Goal: Task Accomplishment & Management: Manage account settings

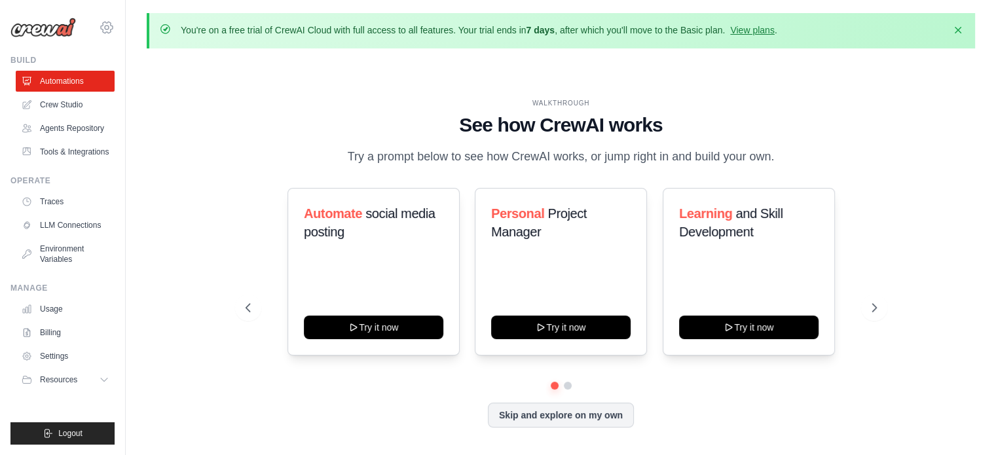
click at [109, 20] on icon at bounding box center [107, 28] width 16 height 16
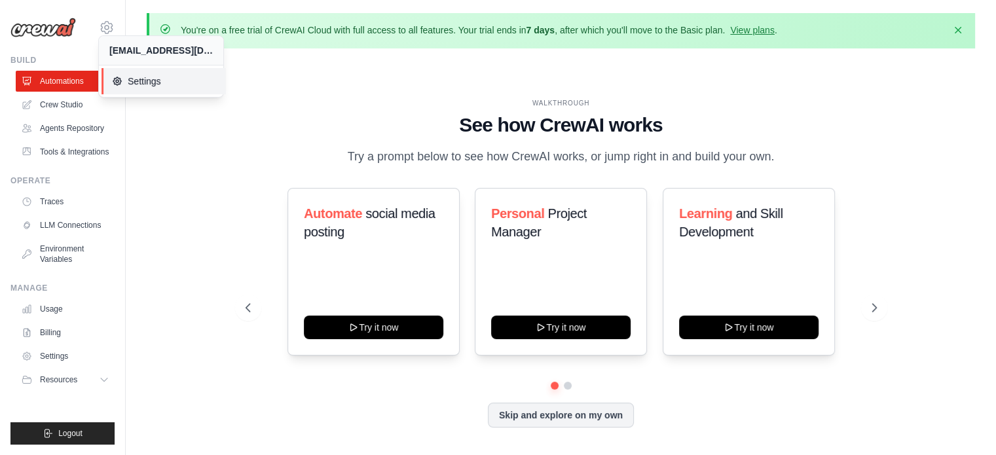
click at [136, 78] on span "Settings" at bounding box center [163, 81] width 103 height 13
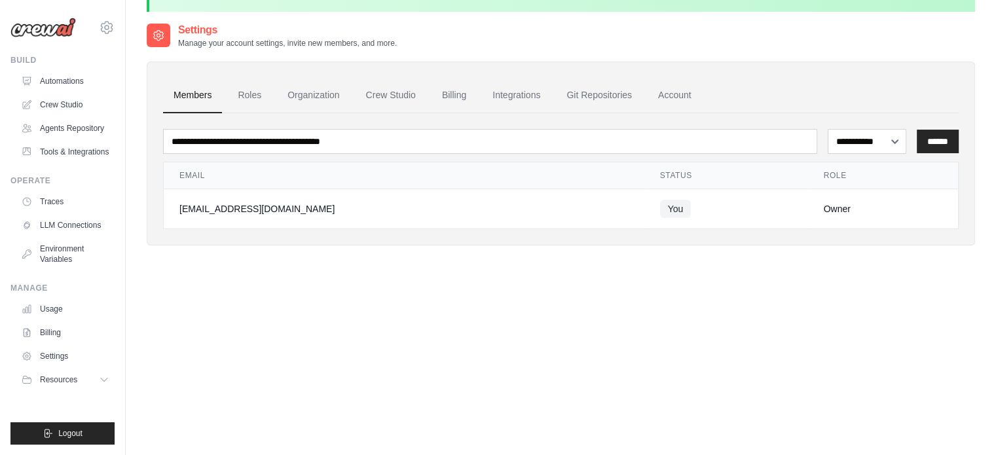
scroll to position [42, 0]
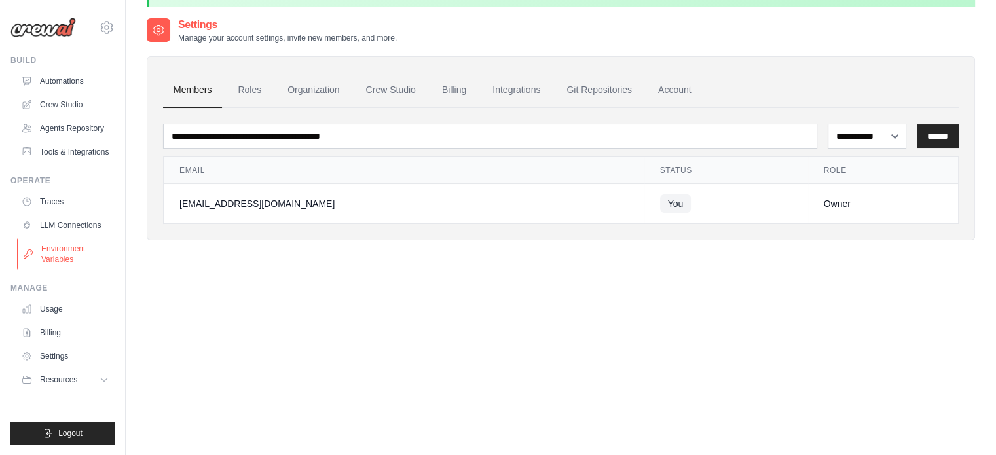
click at [73, 258] on link "Environment Variables" at bounding box center [66, 253] width 99 height 31
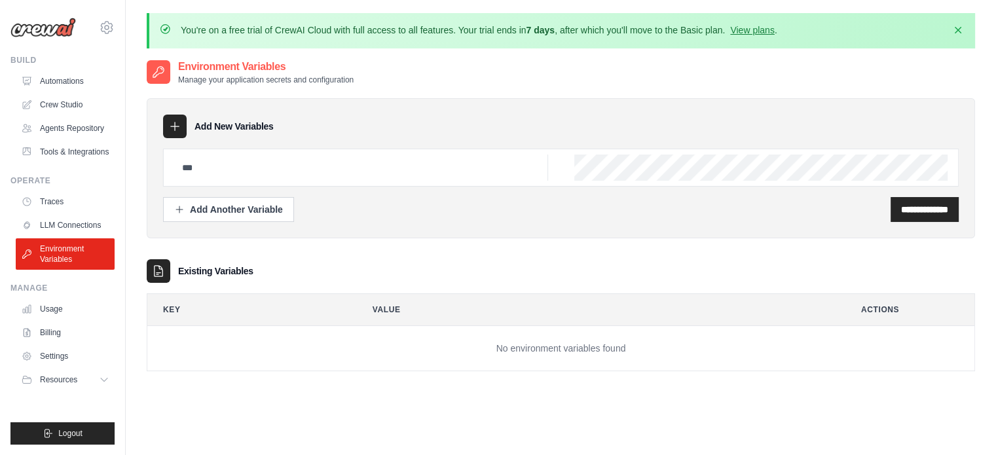
click at [178, 132] on icon at bounding box center [174, 126] width 13 height 13
click at [174, 117] on div at bounding box center [175, 127] width 24 height 24
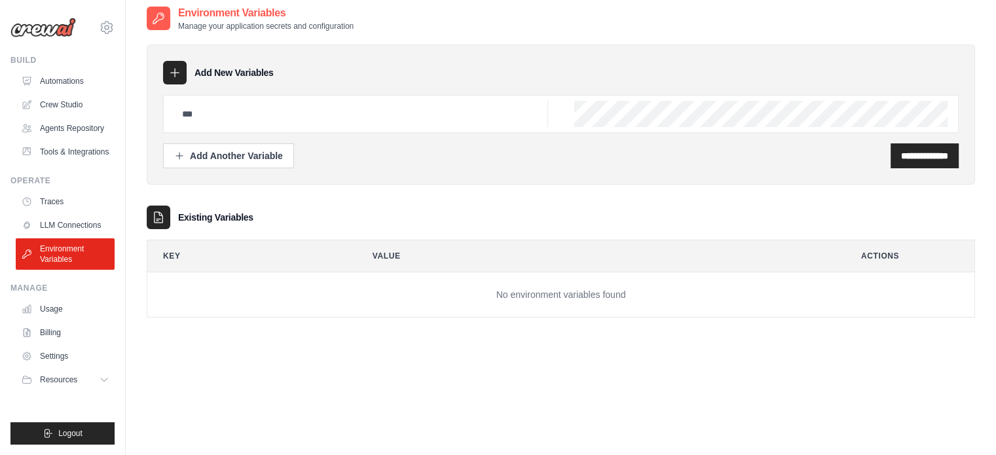
scroll to position [71, 0]
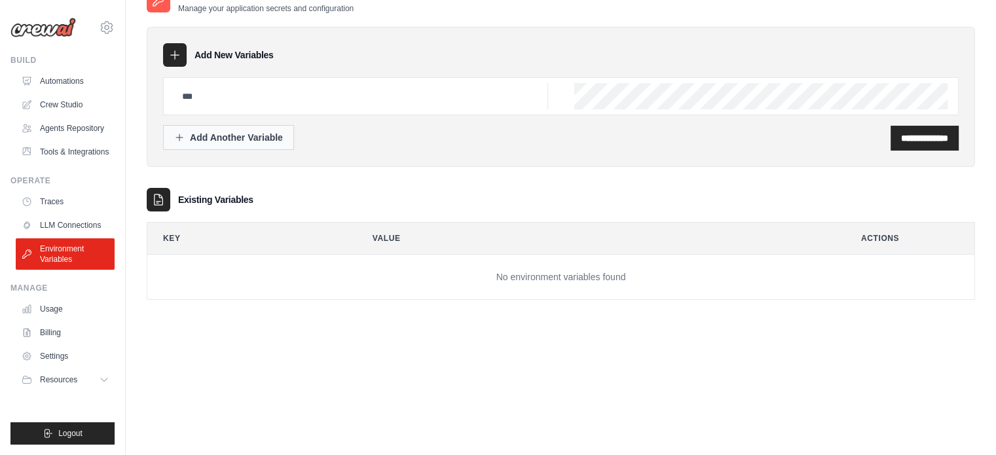
click at [244, 140] on div "Add Another Variable" at bounding box center [228, 137] width 109 height 13
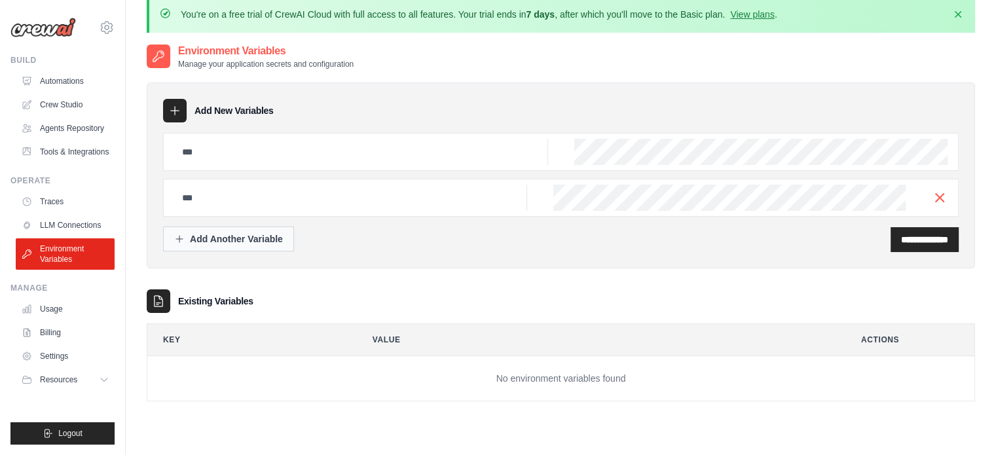
scroll to position [7, 0]
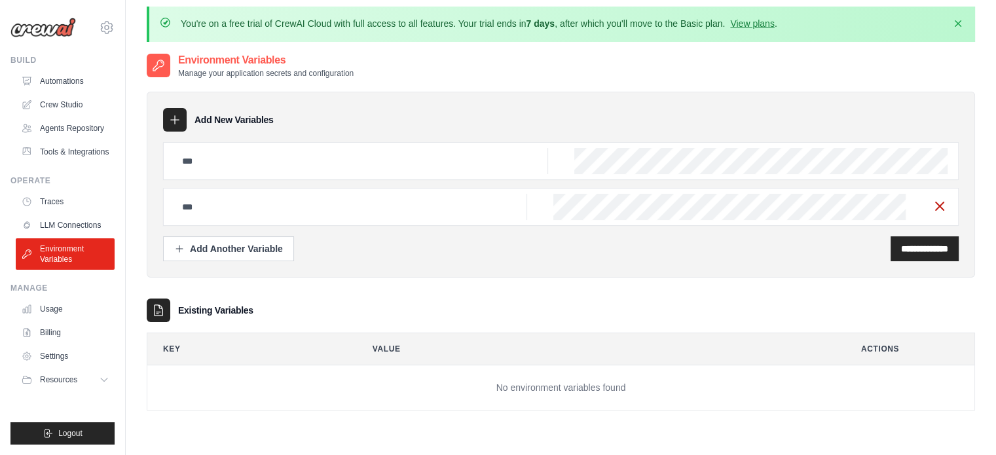
click at [940, 205] on line "button" at bounding box center [940, 206] width 8 height 8
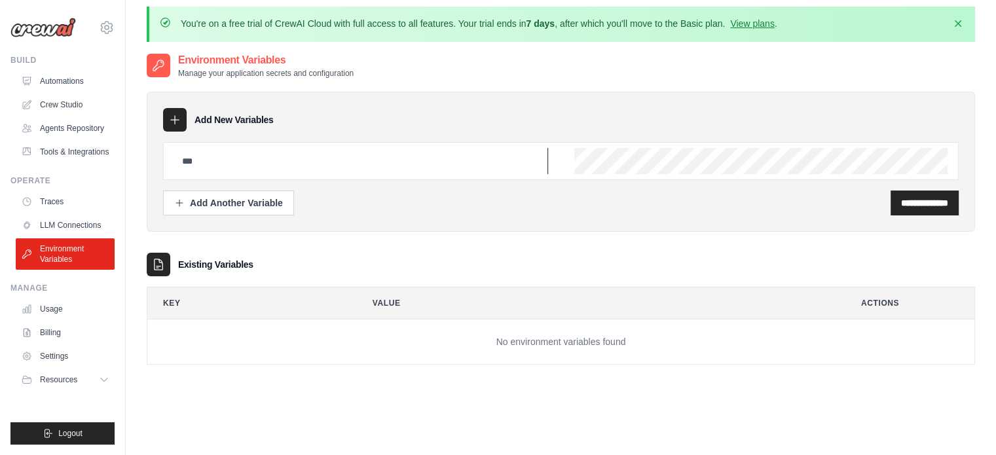
click at [445, 158] on input "text" at bounding box center [361, 161] width 374 height 26
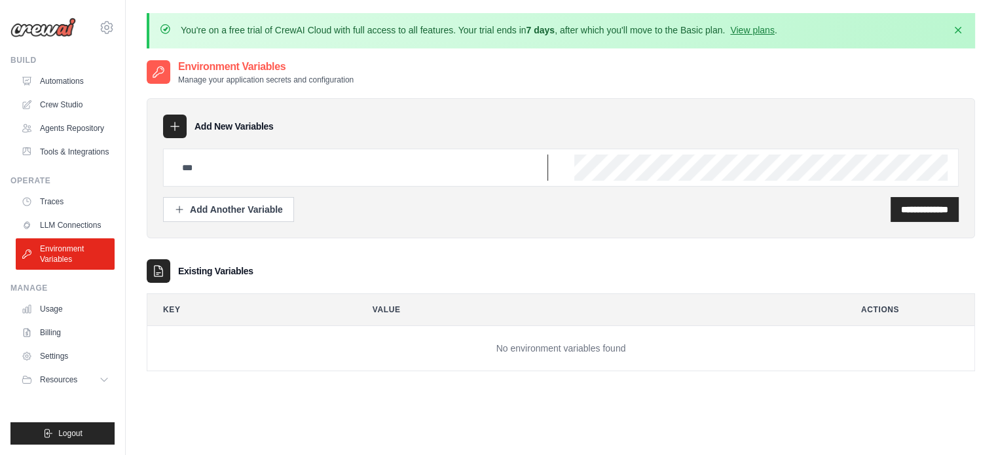
click at [399, 158] on input "text" at bounding box center [361, 168] width 374 height 26
click at [405, 166] on input "text" at bounding box center [361, 168] width 374 height 26
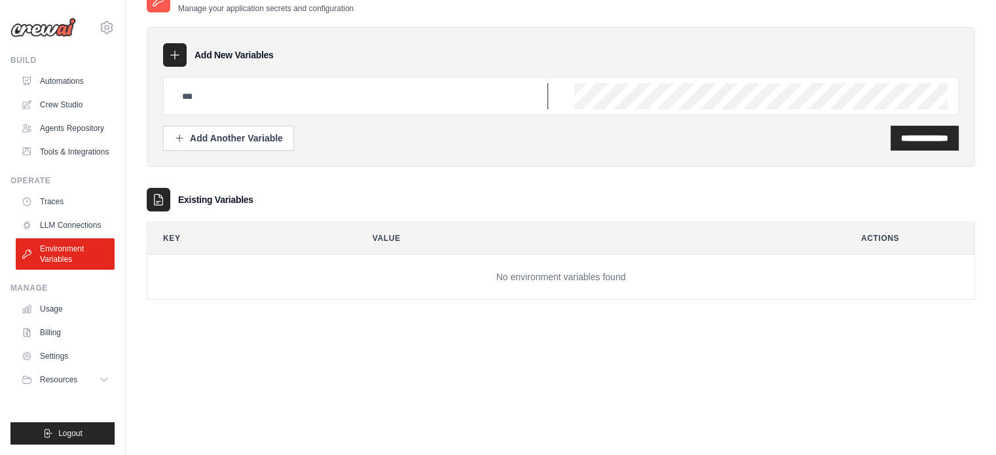
click at [443, 101] on input "text" at bounding box center [361, 96] width 374 height 26
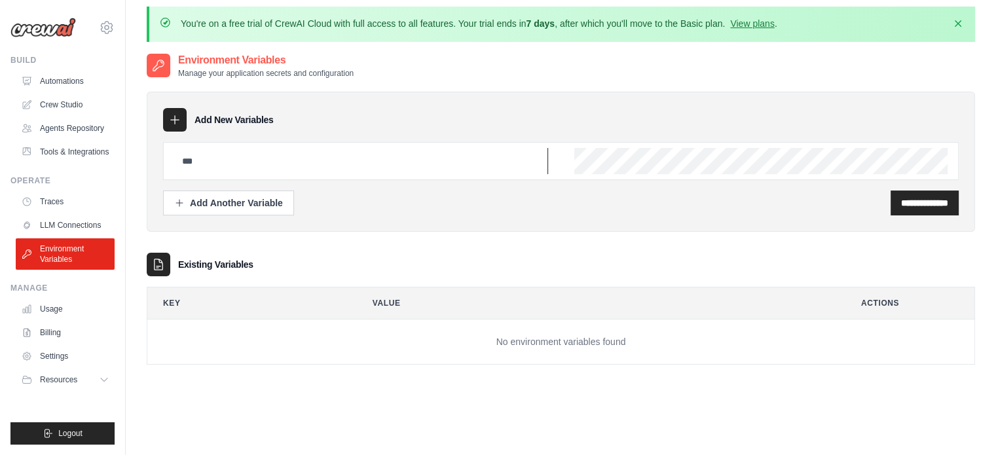
scroll to position [0, 0]
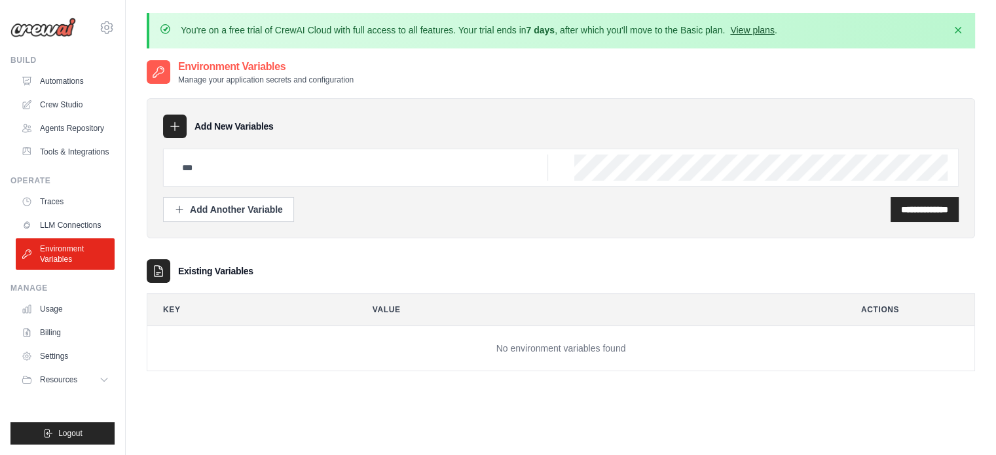
click at [760, 27] on link "View plans" at bounding box center [752, 30] width 44 height 10
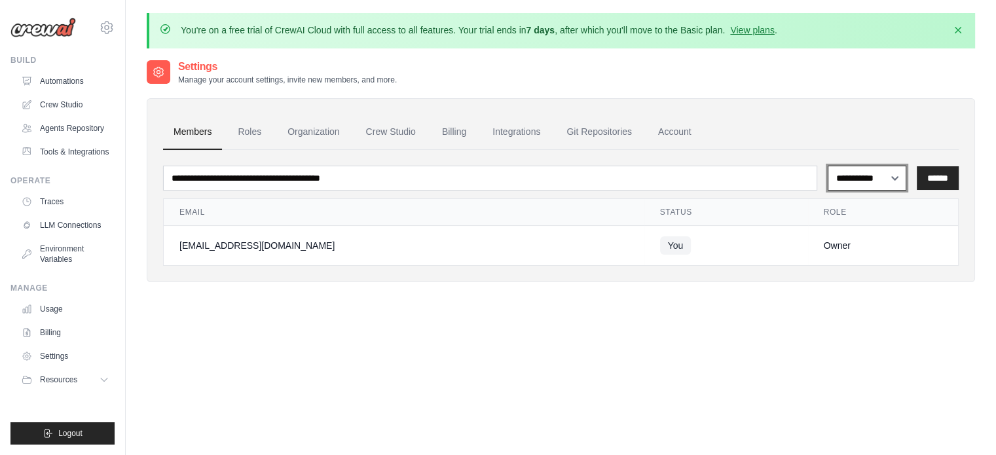
click at [877, 174] on select "**********" at bounding box center [867, 178] width 79 height 25
click at [867, 325] on div "**********" at bounding box center [561, 286] width 828 height 455
click at [254, 140] on link "Roles" at bounding box center [249, 132] width 45 height 35
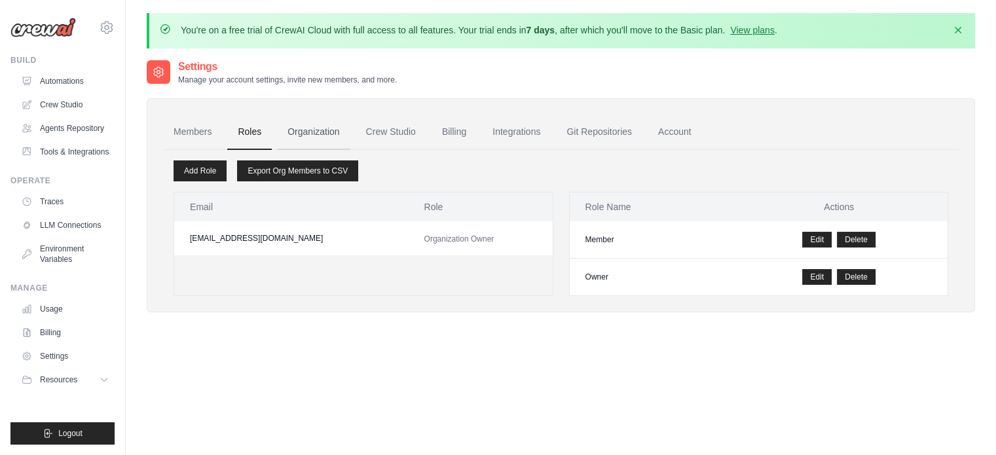
click at [333, 126] on link "Organization" at bounding box center [313, 132] width 73 height 35
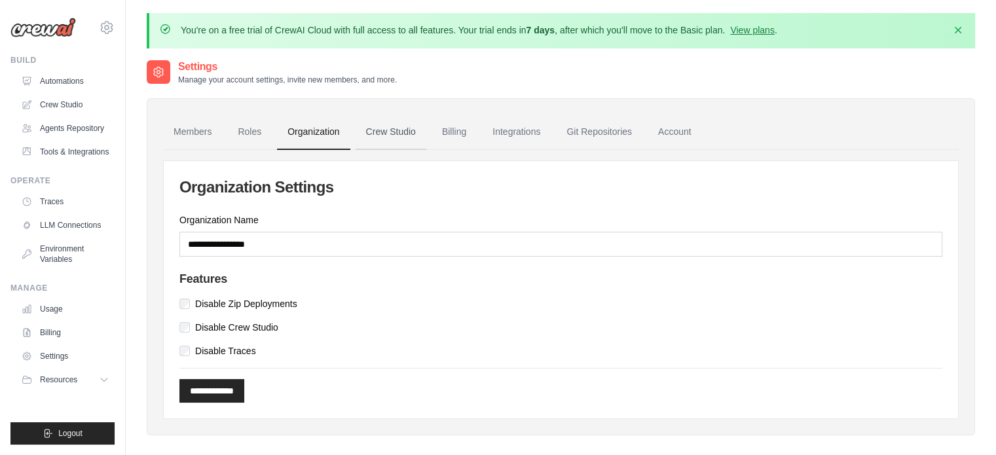
click at [397, 134] on link "Crew Studio" at bounding box center [391, 132] width 71 height 35
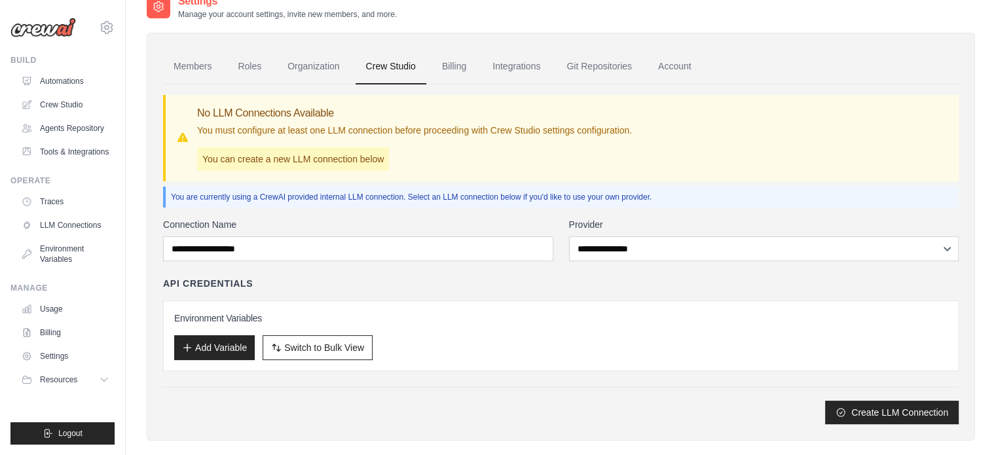
scroll to position [83, 0]
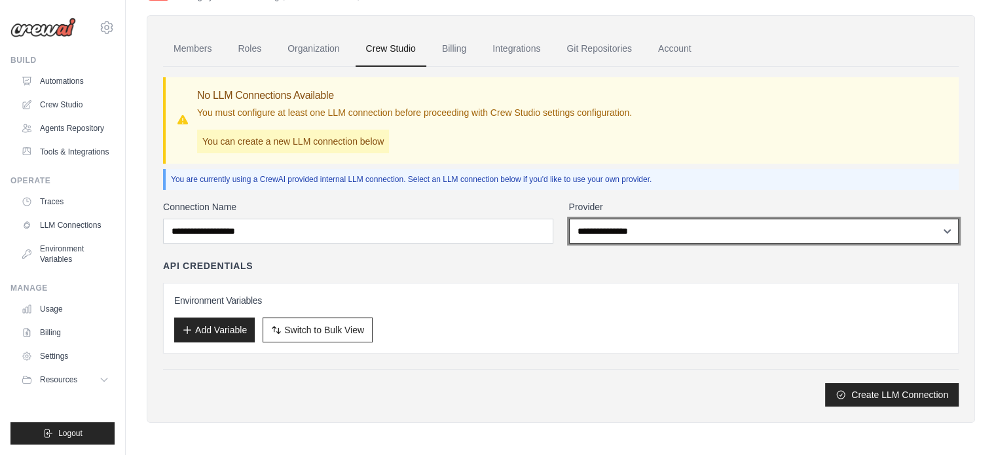
click at [767, 234] on select "**********" at bounding box center [764, 231] width 390 height 25
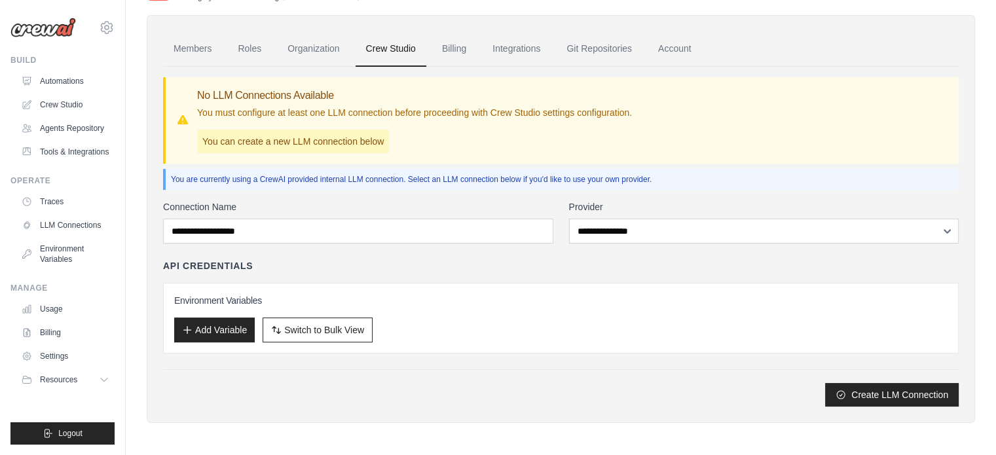
click at [453, 256] on div "**********" at bounding box center [560, 303] width 795 height 206
click at [461, 48] on link "Billing" at bounding box center [453, 48] width 45 height 35
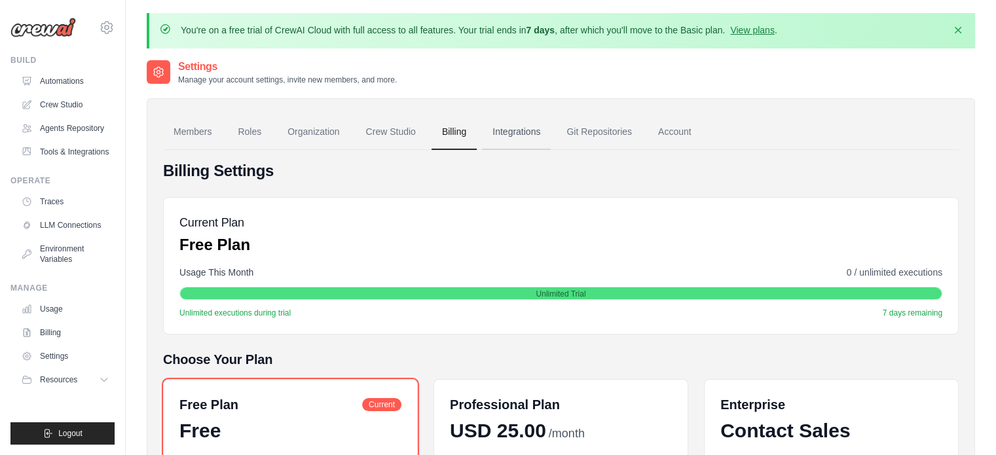
click at [523, 130] on link "Integrations" at bounding box center [516, 132] width 69 height 35
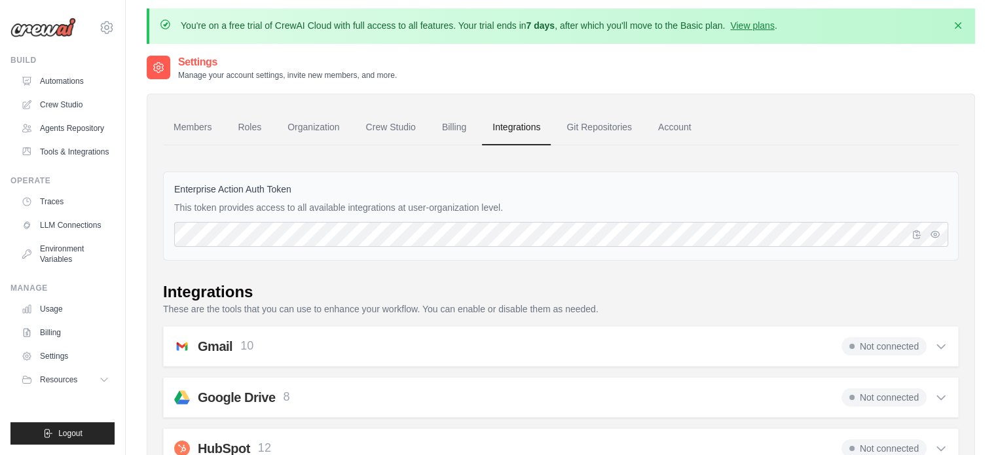
scroll to position [5, 0]
click at [63, 246] on link "Environment Variables" at bounding box center [66, 253] width 99 height 31
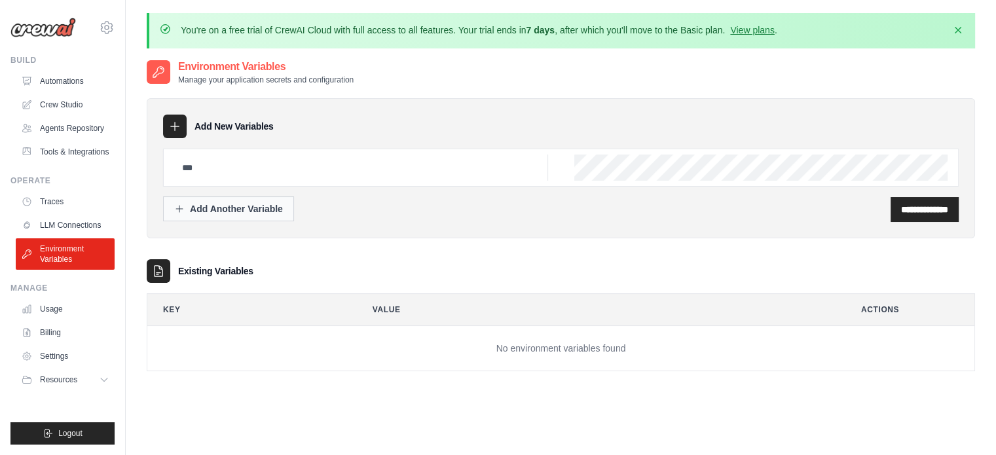
click at [261, 211] on div "Add Another Variable" at bounding box center [228, 208] width 109 height 13
